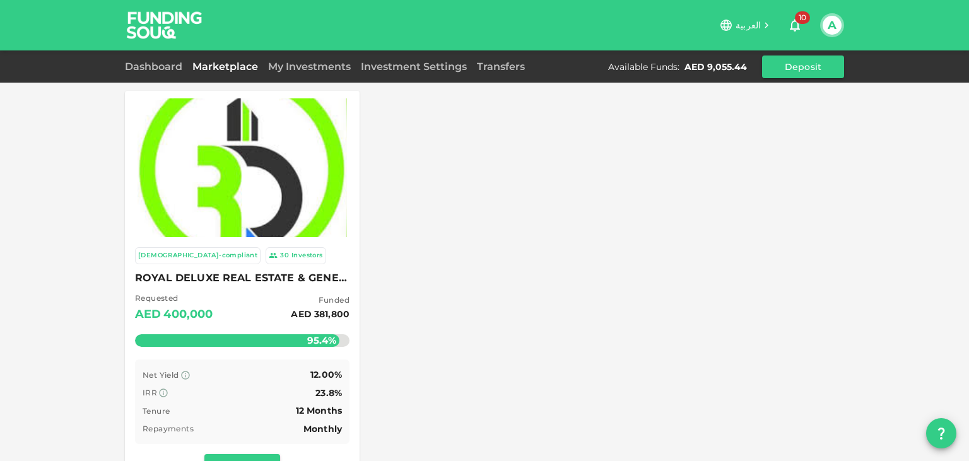
click at [960, 170] on div "[DEMOGRAPHIC_DATA]-compliant 30 Investors ROYAL DELUXE REAL ESTATE & GENERAL MA…" at bounding box center [484, 419] width 969 height 838
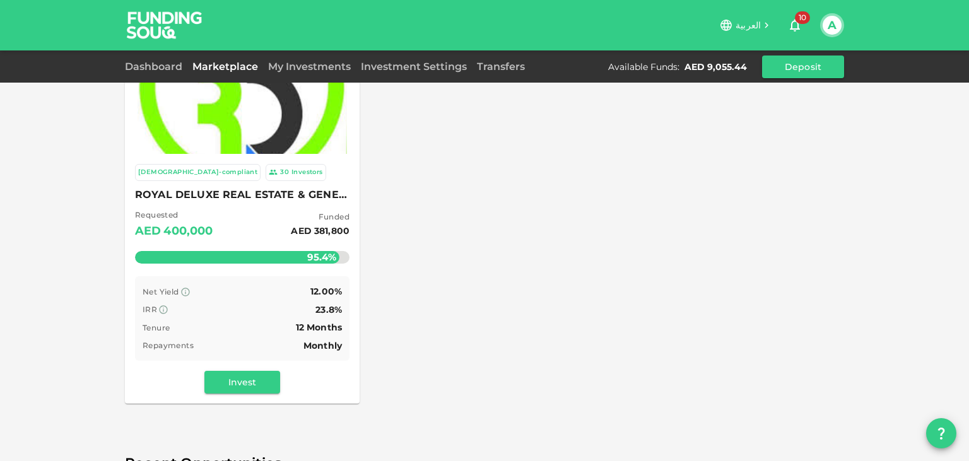
scroll to position [88, 0]
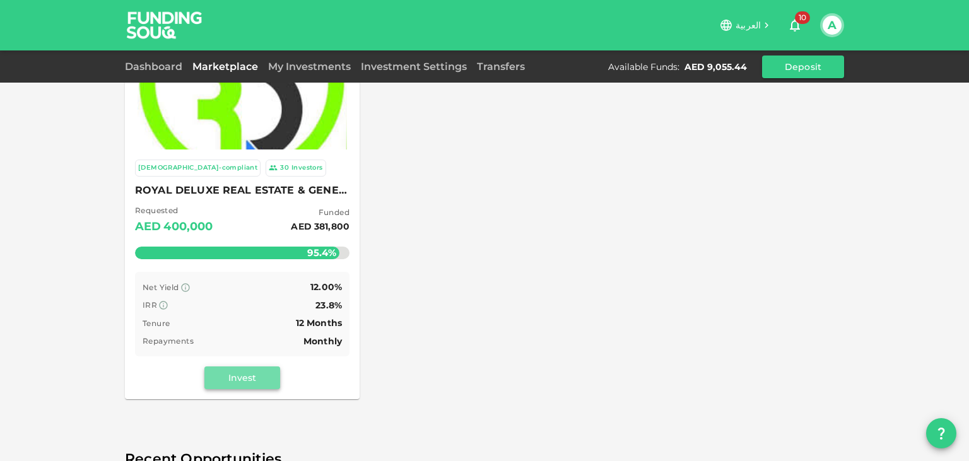
click at [261, 373] on button "Invest" at bounding box center [242, 377] width 76 height 23
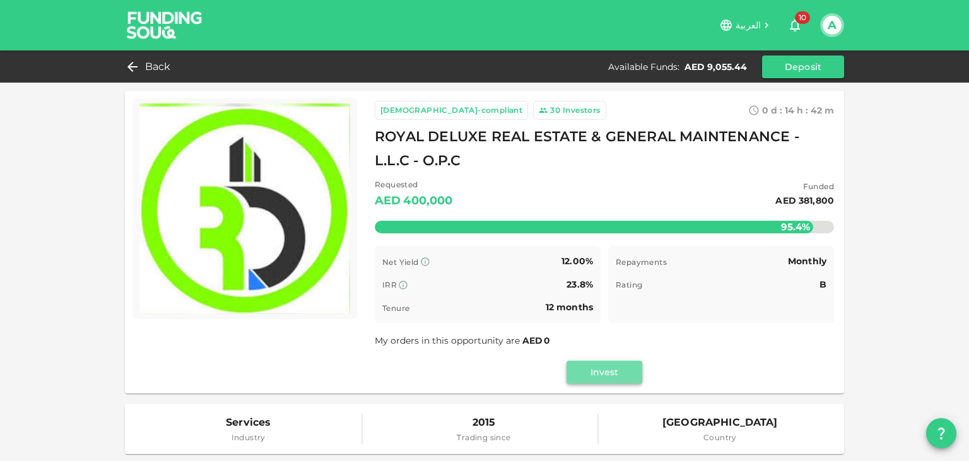
click at [604, 361] on button "Invest" at bounding box center [604, 372] width 76 height 23
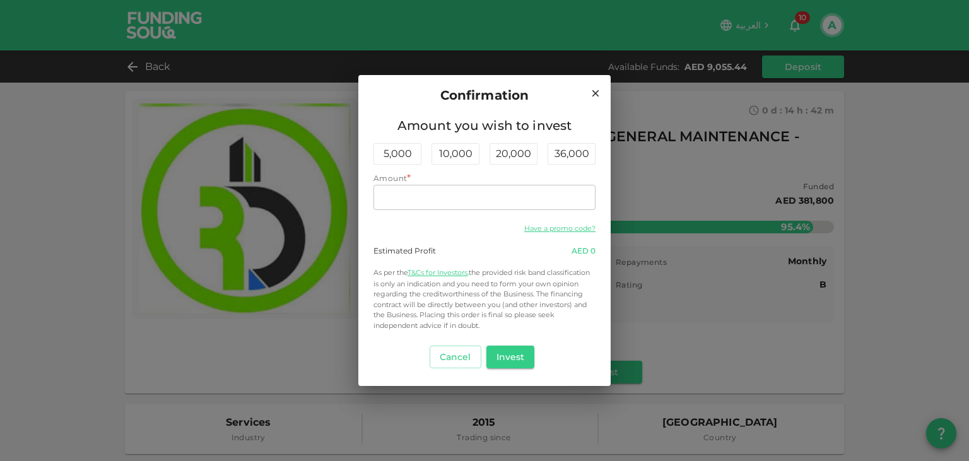
click at [512, 178] on div "Amount *" at bounding box center [484, 178] width 222 height 13
click at [489, 206] on input "Amount" at bounding box center [484, 197] width 222 height 25
type input "0"
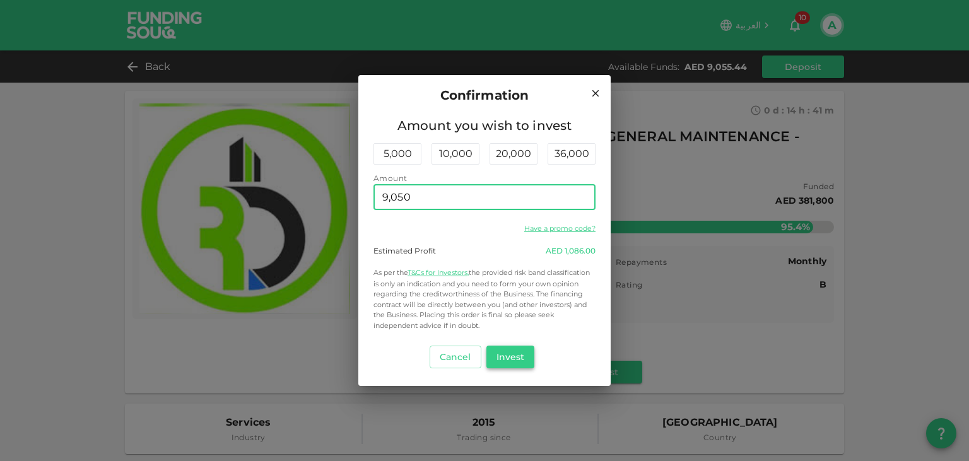
type input "9,050"
click at [519, 353] on button "Invest" at bounding box center [510, 357] width 49 height 23
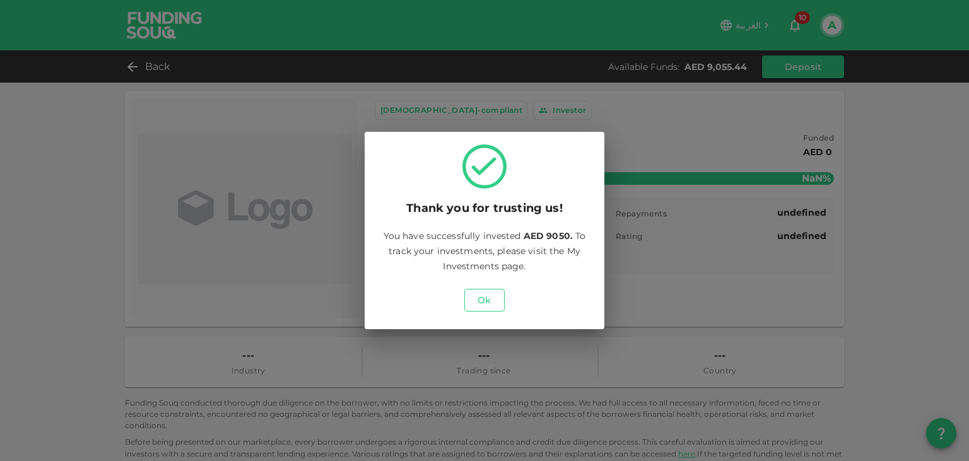
click at [492, 310] on button "Ok" at bounding box center [484, 300] width 40 height 23
